Goal: Information Seeking & Learning: Learn about a topic

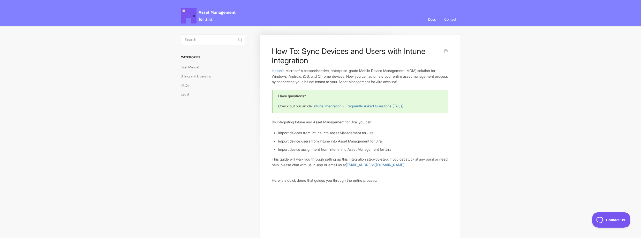
drag, startPoint x: 317, startPoint y: 71, endPoint x: 355, endPoint y: 72, distance: 38.5
click at [355, 72] on p "Intune is Microsoft’s comprehensive, enterprise-grade Mobile Device Management …" at bounding box center [360, 76] width 176 height 17
drag, startPoint x: 355, startPoint y: 72, endPoint x: 369, endPoint y: 72, distance: 14.0
click at [355, 72] on p "Intune is Microsoft’s comprehensive, enterprise-grade Mobile Device Management …" at bounding box center [360, 76] width 176 height 17
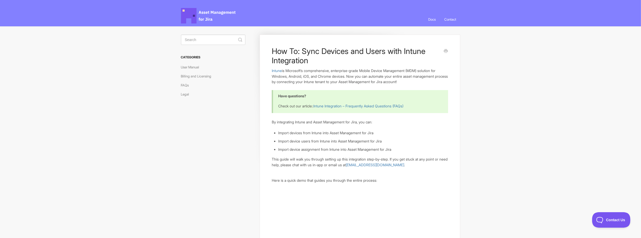
click at [387, 71] on p "Intune is Microsoft’s comprehensive, enterprise-grade Mobile Device Management …" at bounding box center [360, 76] width 176 height 17
click at [188, 56] on h3 "Categories" at bounding box center [213, 57] width 64 height 9
drag, startPoint x: 199, startPoint y: 59, endPoint x: 224, endPoint y: 63, distance: 24.9
click at [224, 63] on aside "Toggle Search Categories User Manual Billing and Licensing FAQs Legal" at bounding box center [213, 71] width 64 height 73
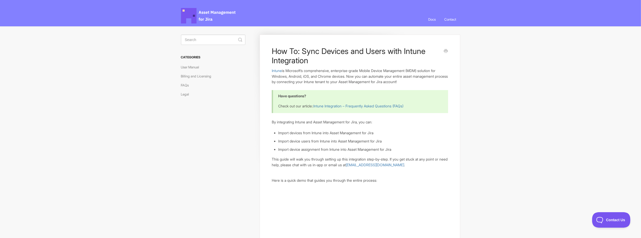
drag, startPoint x: 224, startPoint y: 63, endPoint x: 220, endPoint y: 63, distance: 4.1
click at [220, 63] on aside "Toggle Search Categories User Manual Billing and Licensing FAQs Legal" at bounding box center [213, 71] width 64 height 73
click at [191, 66] on link "User Manual" at bounding box center [192, 67] width 22 height 8
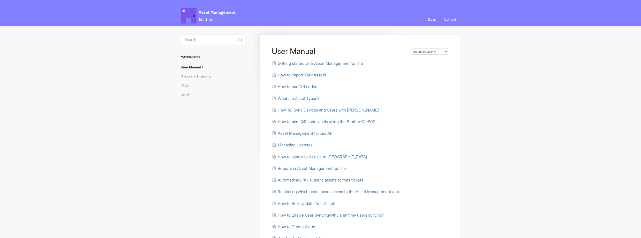
click at [190, 56] on h3 "Categories" at bounding box center [213, 57] width 64 height 9
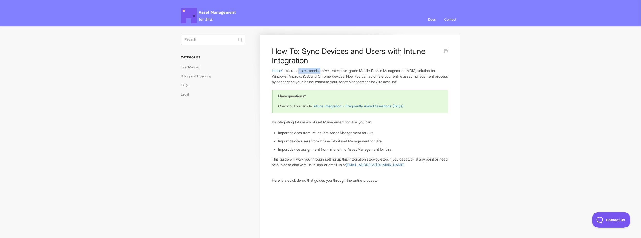
drag, startPoint x: 302, startPoint y: 70, endPoint x: 321, endPoint y: 72, distance: 20.0
click at [321, 72] on p "Intune is Microsoft’s comprehensive, enterprise-grade Mobile Device Management …" at bounding box center [360, 76] width 176 height 17
drag, startPoint x: 321, startPoint y: 72, endPoint x: 325, endPoint y: 72, distance: 3.4
click at [321, 72] on p "Intune is Microsoft’s comprehensive, enterprise-grade Mobile Device Management …" at bounding box center [360, 76] width 176 height 17
click at [346, 72] on p "Intune is Microsoft’s comprehensive, enterprise-grade Mobile Device Management …" at bounding box center [360, 76] width 176 height 17
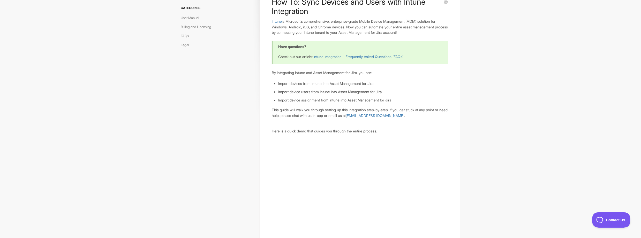
scroll to position [52, 0]
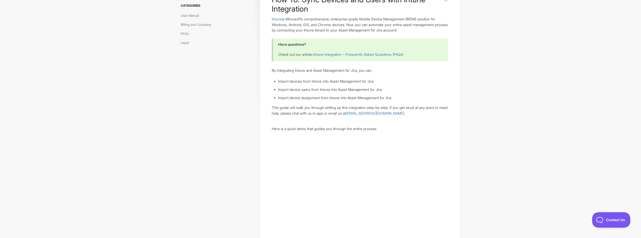
drag, startPoint x: 303, startPoint y: 82, endPoint x: 356, endPoint y: 83, distance: 52.2
click at [356, 83] on li "Import devices from Intune into Asset Management for Jira" at bounding box center [363, 82] width 170 height 6
click at [375, 23] on p "Intune is Microsoft’s comprehensive, enterprise-grade Mobile Device Management …" at bounding box center [360, 24] width 176 height 17
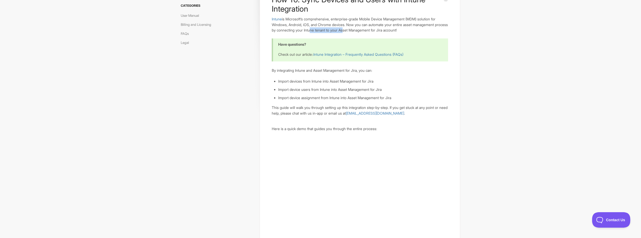
drag, startPoint x: 325, startPoint y: 32, endPoint x: 362, endPoint y: 30, distance: 37.0
click at [362, 30] on p "Intune is Microsoft’s comprehensive, enterprise-grade Mobile Device Management …" at bounding box center [360, 24] width 176 height 17
click at [363, 30] on p "Intune is Microsoft’s comprehensive, enterprise-grade Mobile Device Management …" at bounding box center [360, 24] width 176 height 17
click at [375, 29] on p "Intune is Microsoft’s comprehensive, enterprise-grade Mobile Device Management …" at bounding box center [360, 24] width 176 height 17
click at [326, 55] on link "Intune Integration – Frequently Asked Questions (FAQs)" at bounding box center [358, 54] width 90 height 4
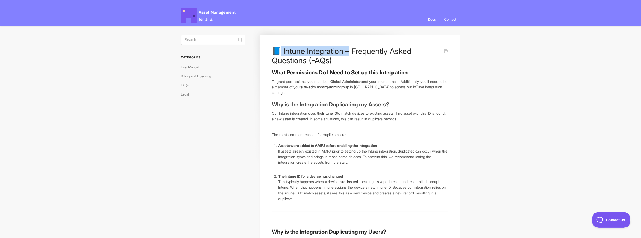
drag, startPoint x: 284, startPoint y: 48, endPoint x: 351, endPoint y: 48, distance: 67.2
click at [351, 48] on h1 "📘 Intune Integration – Frequently Asked Questions (FAQs)" at bounding box center [356, 56] width 168 height 19
drag, startPoint x: 351, startPoint y: 48, endPoint x: 374, endPoint y: 49, distance: 23.5
click at [374, 49] on h1 "📘 Intune Integration – Frequently Asked Questions (FAQs)" at bounding box center [356, 56] width 168 height 19
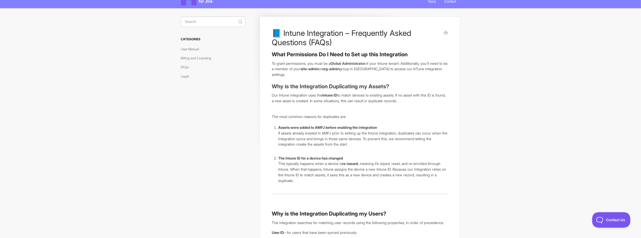
scroll to position [26, 0]
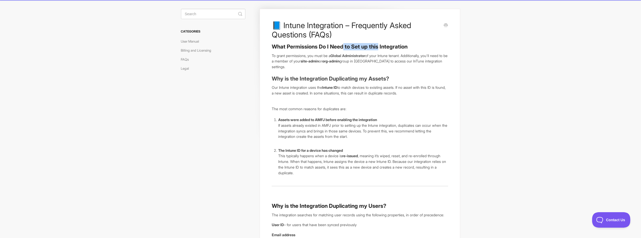
drag, startPoint x: 344, startPoint y: 46, endPoint x: 380, endPoint y: 47, distance: 35.7
click at [380, 47] on h3 "What Permissions Do I Need to Set up this Integration" at bounding box center [360, 46] width 176 height 7
click at [394, 47] on h3 "What Permissions Do I Need to Set up this Integration" at bounding box center [360, 46] width 176 height 7
click at [310, 52] on article "📘 Intune Integration – Frequently Asked Questions (FAQs) What Permissions Do I …" at bounding box center [360, 240] width 176 height 438
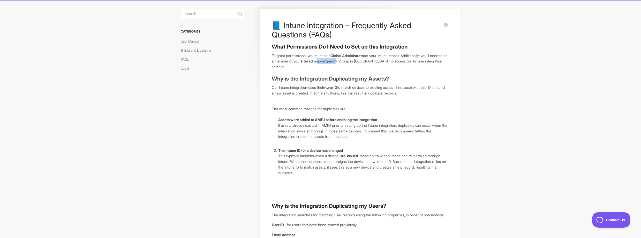
drag, startPoint x: 339, startPoint y: 62, endPoint x: 362, endPoint y: 62, distance: 23.5
click at [362, 62] on p "To grant permissions, you must be a Global Administrator of your Intune tenant.…" at bounding box center [360, 61] width 176 height 17
drag, startPoint x: 362, startPoint y: 62, endPoint x: 367, endPoint y: 63, distance: 5.3
click at [367, 63] on p "To grant permissions, you must be a Global Administrator of your Intune tenant.…" at bounding box center [360, 61] width 176 height 17
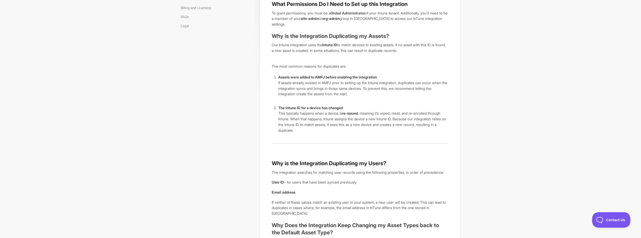
scroll to position [78, 0]
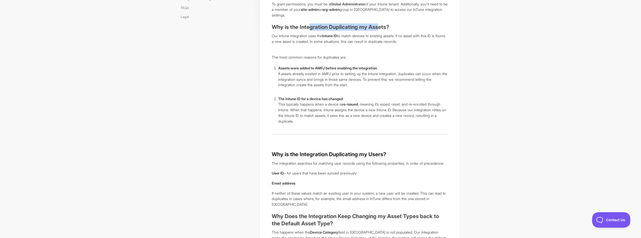
drag, startPoint x: 310, startPoint y: 29, endPoint x: 381, endPoint y: 29, distance: 71.1
click at [381, 29] on strong "Why is the Integration Duplicating my Assets?" at bounding box center [330, 27] width 117 height 6
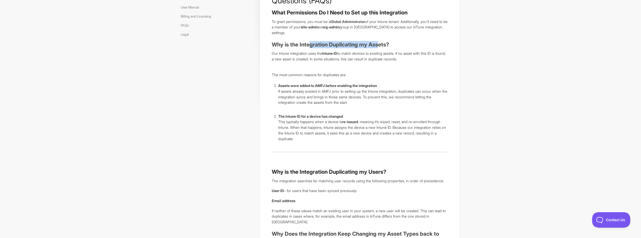
scroll to position [52, 0]
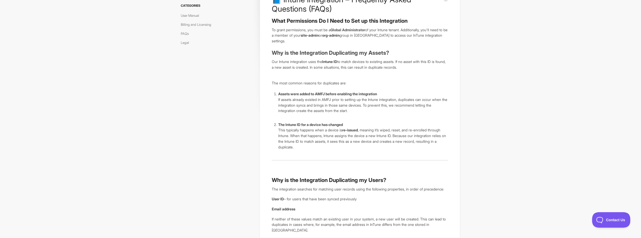
click at [323, 69] on p "Our Intune integration uses the Intune ID to match devices to existing assets. …" at bounding box center [360, 64] width 176 height 11
click at [315, 70] on p "Our Intune integration uses the Intune ID to match devices to existing assets. …" at bounding box center [360, 64] width 176 height 11
drag, startPoint x: 358, startPoint y: 60, endPoint x: 393, endPoint y: 61, distance: 35.2
click at [393, 61] on p "Our Intune integration uses the Intune ID to match devices to existing assets. …" at bounding box center [360, 64] width 176 height 11
drag, startPoint x: 393, startPoint y: 61, endPoint x: 401, endPoint y: 61, distance: 8.3
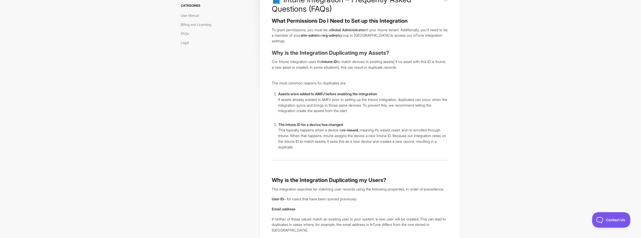
click at [401, 61] on p "Our Intune integration uses the Intune ID to match devices to existing assets. …" at bounding box center [360, 64] width 176 height 11
drag, startPoint x: 401, startPoint y: 61, endPoint x: 446, endPoint y: 57, distance: 45.4
click at [446, 57] on article "📘 Intune Integration – Frequently Asked Questions (FAQs) What Permissions Do I …" at bounding box center [360, 214] width 176 height 438
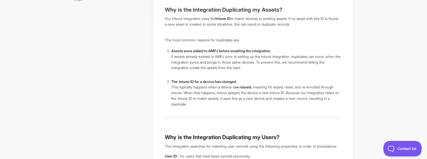
scroll to position [95, 0]
drag, startPoint x: 217, startPoint y: 57, endPoint x: 247, endPoint y: 54, distance: 30.6
click at [247, 54] on p "If assets already existed in AMFJ prior to setting up the Intune integration, d…" at bounding box center [256, 62] width 170 height 17
drag, startPoint x: 247, startPoint y: 54, endPoint x: 263, endPoint y: 52, distance: 15.6
click at [263, 52] on strong "Assets were added to AMFJ before enabling the integration" at bounding box center [220, 51] width 99 height 4
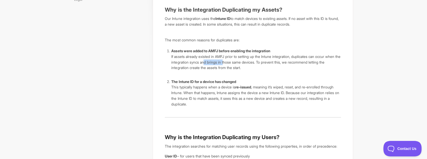
drag, startPoint x: 224, startPoint y: 60, endPoint x: 243, endPoint y: 61, distance: 20.0
click at [243, 61] on p "If assets already existed in AMFJ prior to setting up the Intune integration, d…" at bounding box center [256, 62] width 170 height 17
click at [266, 66] on p "If assets already existed in AMFJ prior to setting up the Intune integration, d…" at bounding box center [256, 62] width 170 height 17
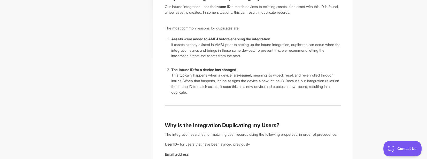
scroll to position [112, 0]
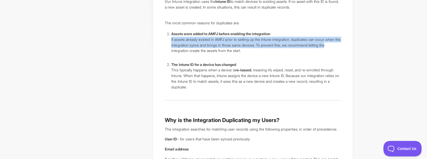
drag, startPoint x: 188, startPoint y: 52, endPoint x: 250, endPoint y: 55, distance: 61.8
click at [250, 55] on li "Assets were added to AMFJ before enabling the integration If assets already exi…" at bounding box center [256, 45] width 170 height 28
click at [258, 54] on li "Assets were added to AMFJ before enabling the integration If assets already exi…" at bounding box center [256, 45] width 170 height 28
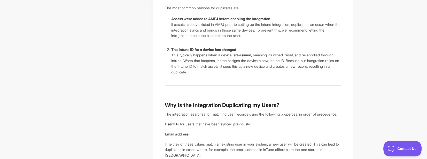
scroll to position [147, 0]
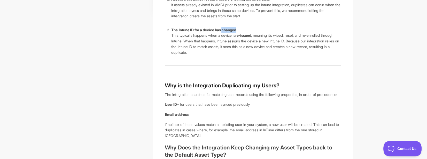
drag, startPoint x: 225, startPoint y: 29, endPoint x: 262, endPoint y: 30, distance: 37.0
click at [262, 30] on p "The Intune ID for a device has changed" at bounding box center [256, 30] width 170 height 6
click at [255, 31] on p "The Intune ID for a device has changed" at bounding box center [256, 30] width 170 height 6
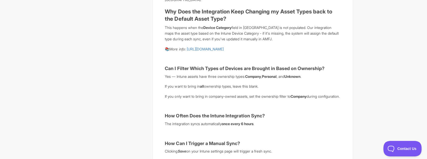
scroll to position [284, 0]
